Goal: Task Accomplishment & Management: Use online tool/utility

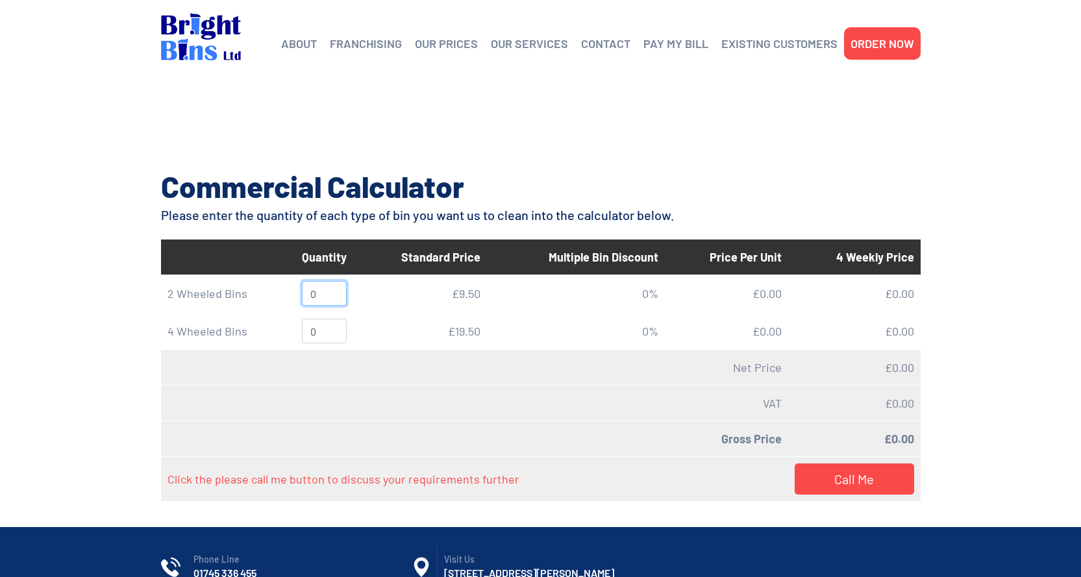
click at [323, 294] on input "0" at bounding box center [324, 293] width 45 height 25
type input "4"
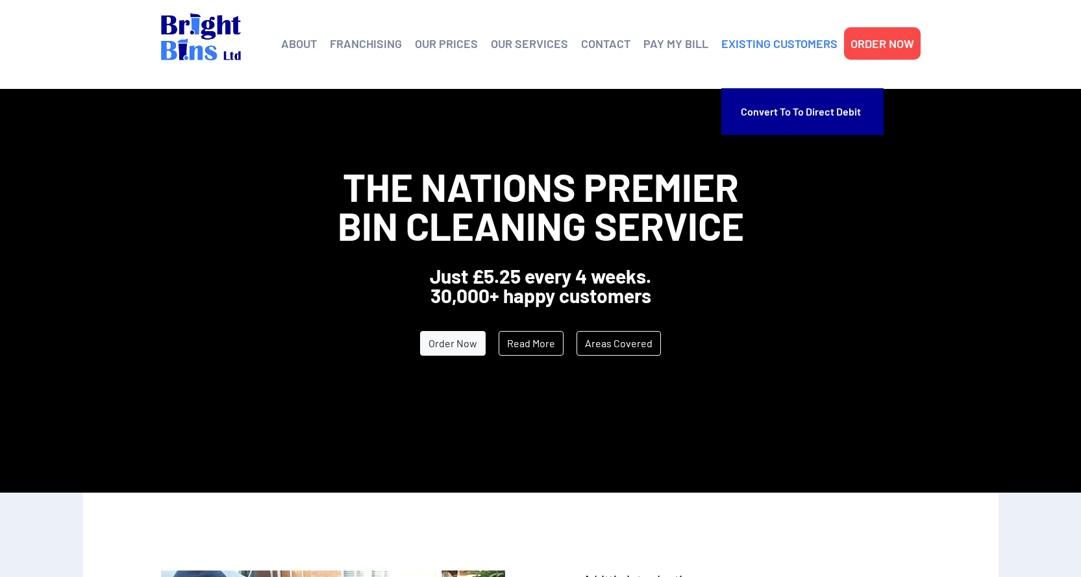
click at [747, 43] on link "EXISTING CUSTOMERS" at bounding box center [779, 43] width 116 height 19
click at [755, 45] on link "EXISTING CUSTOMERS" at bounding box center [779, 43] width 116 height 19
click at [760, 40] on link "EXISTING CUSTOMERS" at bounding box center [779, 43] width 116 height 19
